Goal: Task Accomplishment & Management: Use online tool/utility

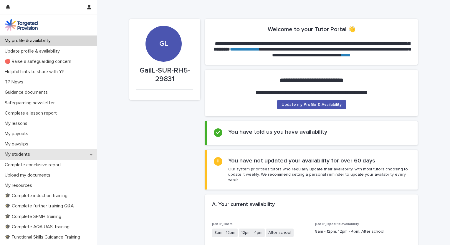
click at [30, 156] on p "My students" at bounding box center [18, 155] width 32 height 6
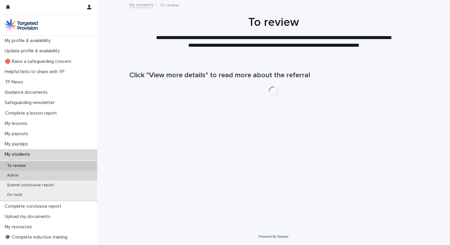
click at [33, 176] on div "Active" at bounding box center [48, 176] width 97 height 10
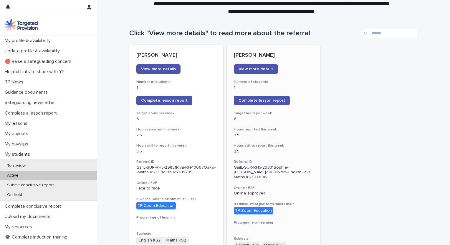
scroll to position [59, 0]
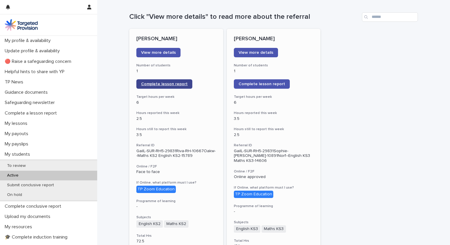
click at [154, 83] on span "Complete lesson report" at bounding box center [164, 84] width 47 height 4
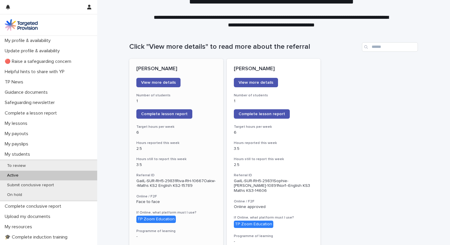
scroll to position [29, 0]
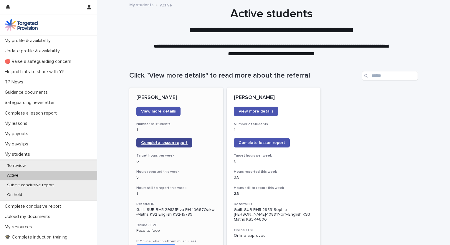
click at [164, 140] on link "Complete lesson report" at bounding box center [164, 142] width 56 height 9
